Goal: Check status: Check status

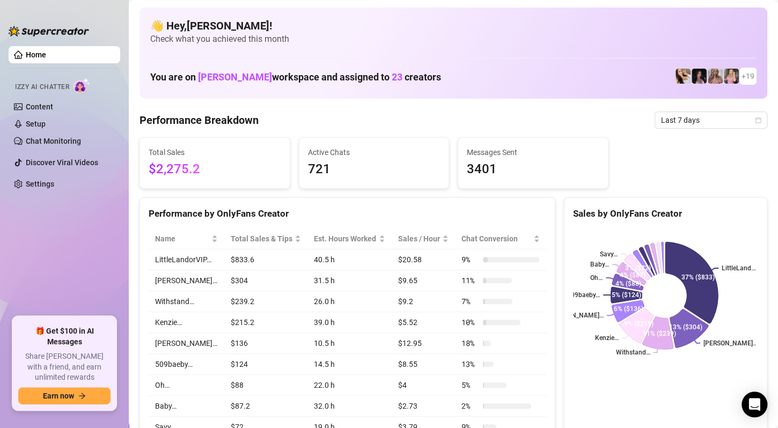
click at [289, 123] on div "Performance Breakdown Last 7 days" at bounding box center [452, 120] width 627 height 17
click at [754, 120] on icon "calendar" at bounding box center [757, 120] width 6 height 6
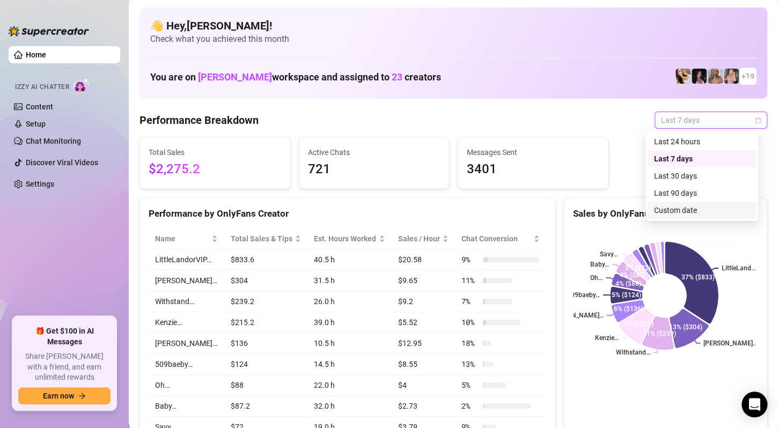
click at [691, 210] on div "Custom date" at bounding box center [701, 210] width 95 height 12
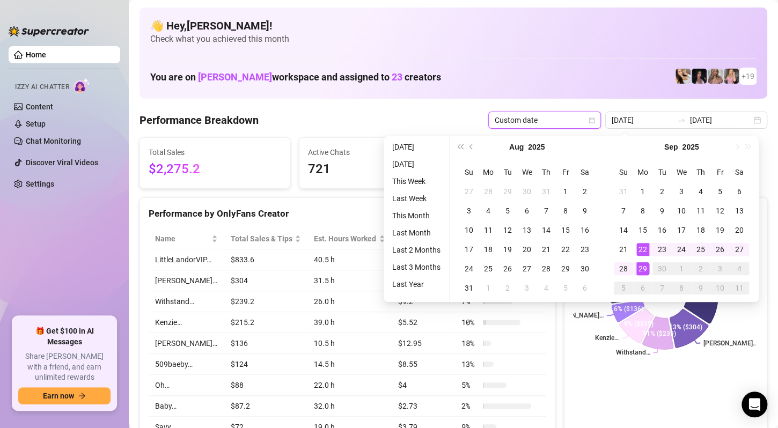
type input "[DATE]"
click at [648, 268] on td "29" at bounding box center [642, 268] width 19 height 19
click at [647, 268] on div "29" at bounding box center [642, 268] width 13 height 13
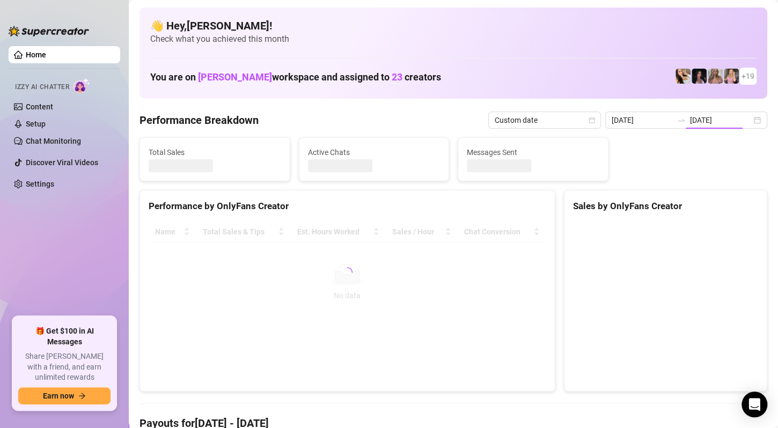
type input "[DATE]"
